Goal: Information Seeking & Learning: Understand process/instructions

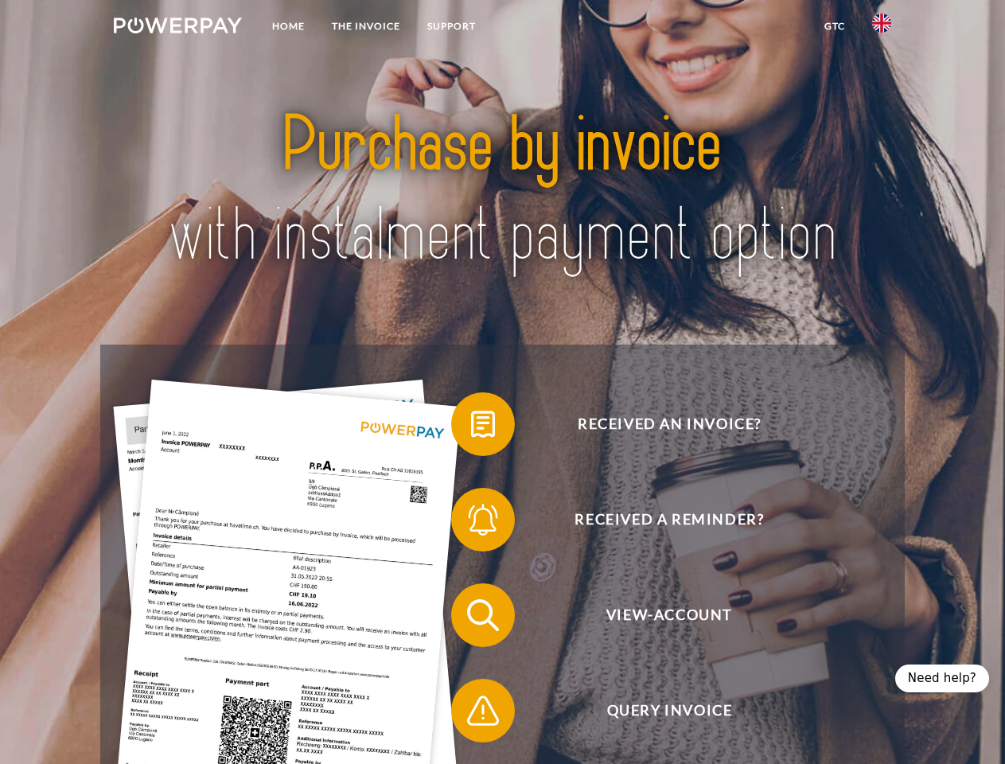
click at [177, 28] on img at bounding box center [178, 26] width 128 height 16
click at [882, 28] on img at bounding box center [881, 23] width 19 height 19
click at [834, 26] on link "GTC" at bounding box center [835, 26] width 48 height 29
click at [471, 427] on span at bounding box center [459, 424] width 80 height 80
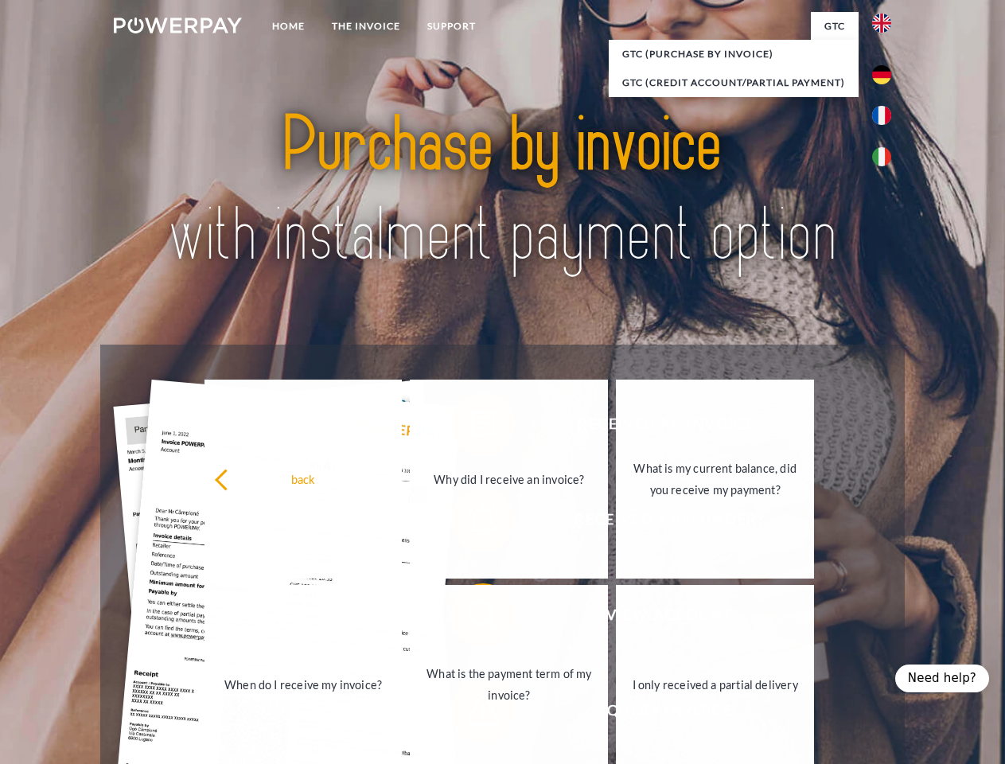
click at [471, 523] on div "back Why did I receive an invoice? What is my current balance, did you receive …" at bounding box center [510, 581] width 643 height 411
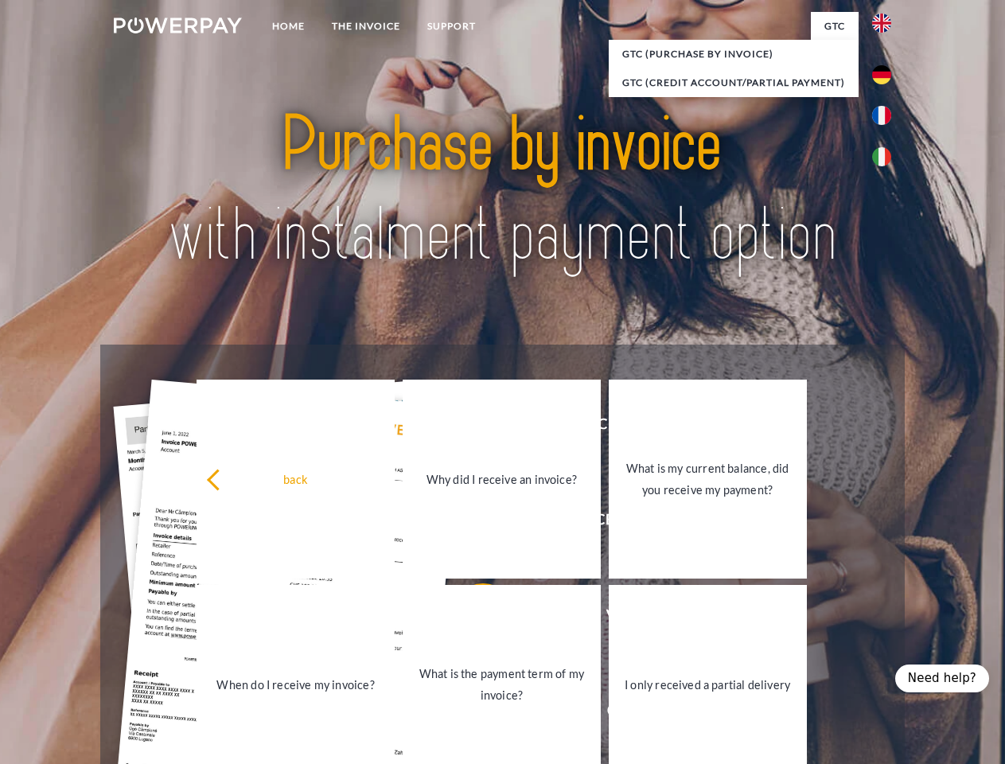
click at [471, 618] on link "What is the payment term of my invoice?" at bounding box center [502, 684] width 198 height 199
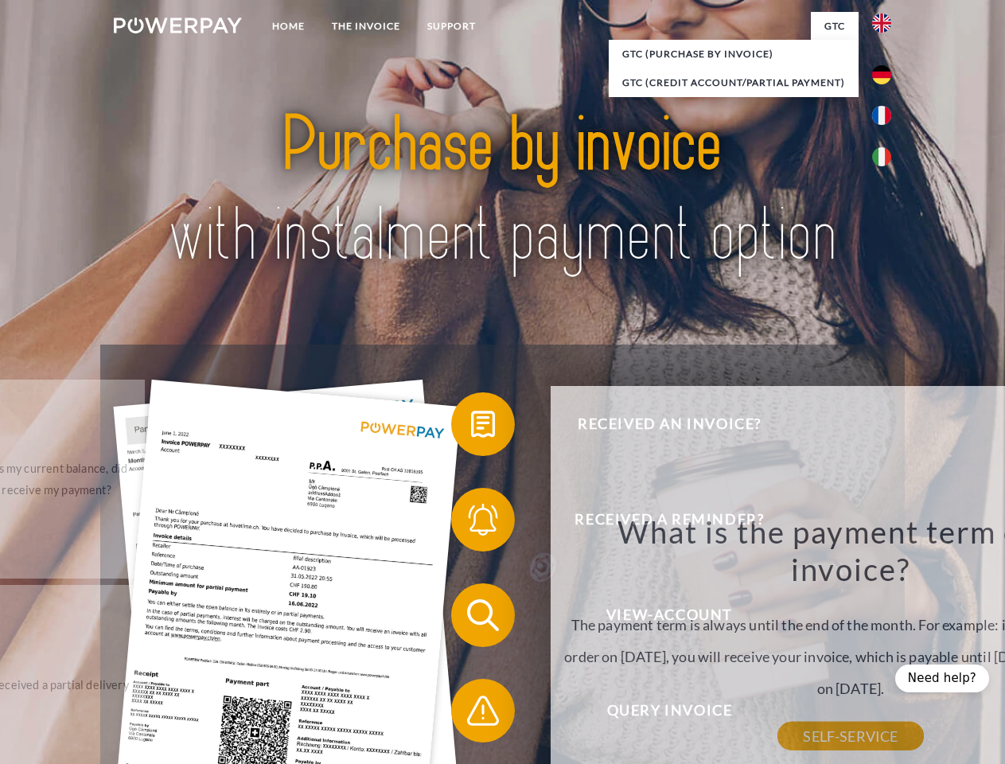
click at [560, 714] on div "What is the payment term of my invoice? The payment term is always until the en…" at bounding box center [850, 624] width 581 height 224
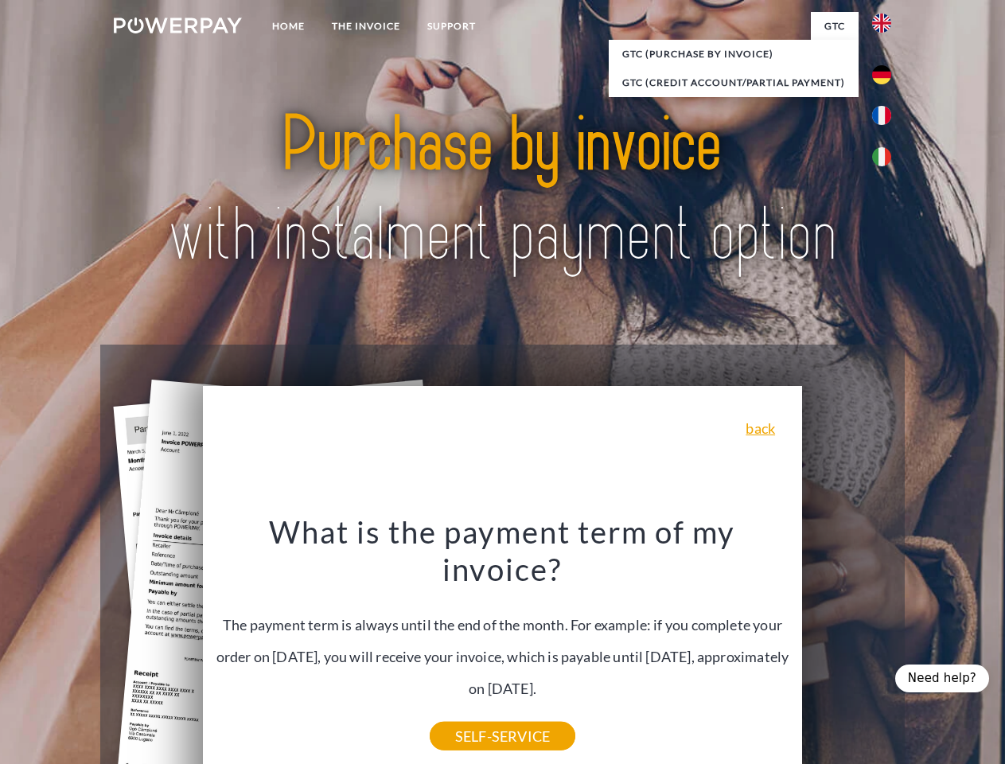
click at [945, 678] on div "Need help?" at bounding box center [942, 678] width 94 height 28
